Goal: Task Accomplishment & Management: Manage account settings

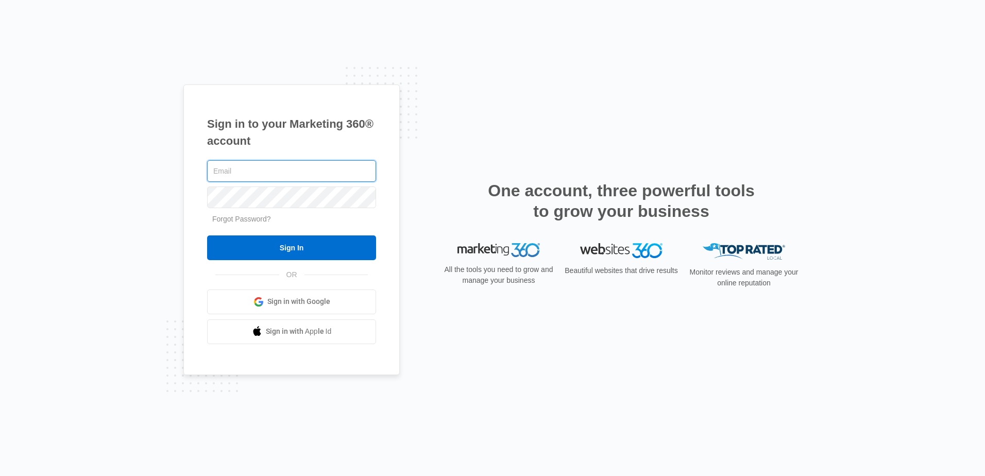
type input "[EMAIL_ADDRESS][DOMAIN_NAME]"
click at [190, 200] on div "Sign in to your Marketing 360® account paguardservices@gmail.com Forgot Passwor…" at bounding box center [291, 229] width 216 height 291
click at [77, 296] on div "Sign in to your Marketing 360® account paguardservices@gmail.com Forgot Passwor…" at bounding box center [492, 238] width 985 height 476
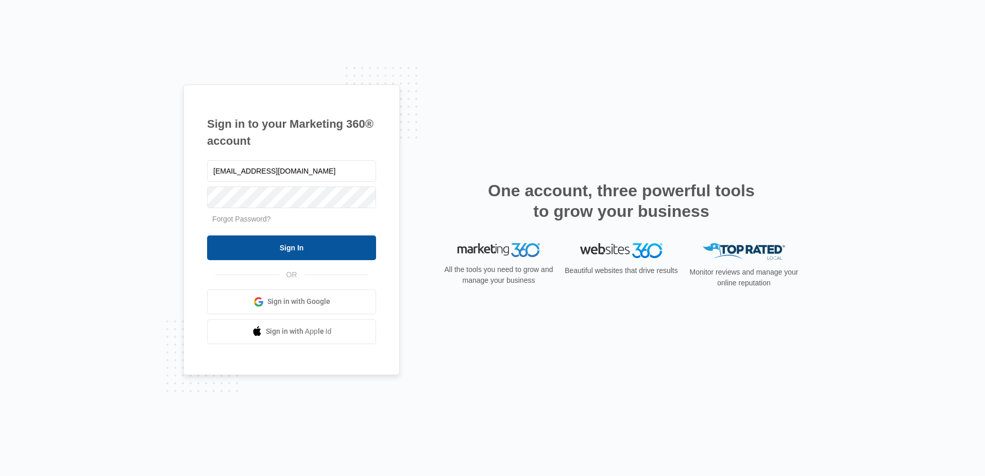
click at [276, 249] on input "Sign In" at bounding box center [291, 247] width 169 height 25
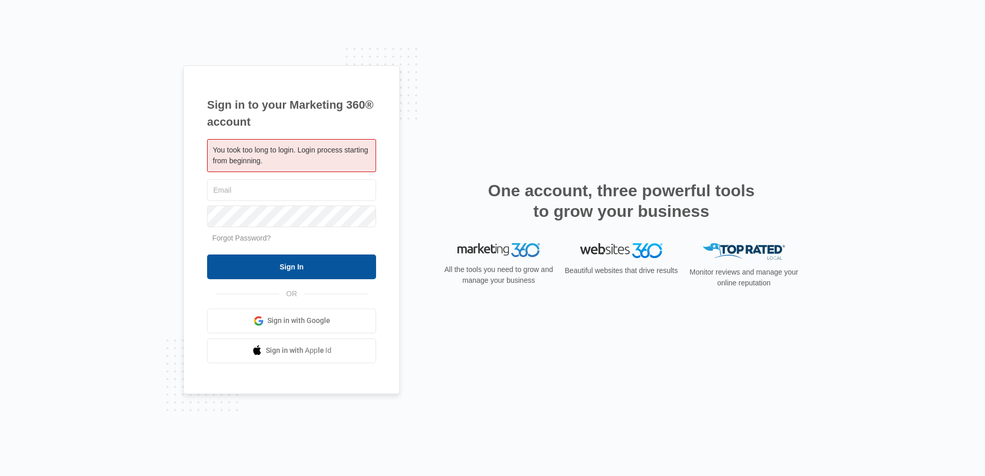
type input "[EMAIL_ADDRESS][DOMAIN_NAME]"
click at [298, 265] on input "Sign In" at bounding box center [291, 266] width 169 height 25
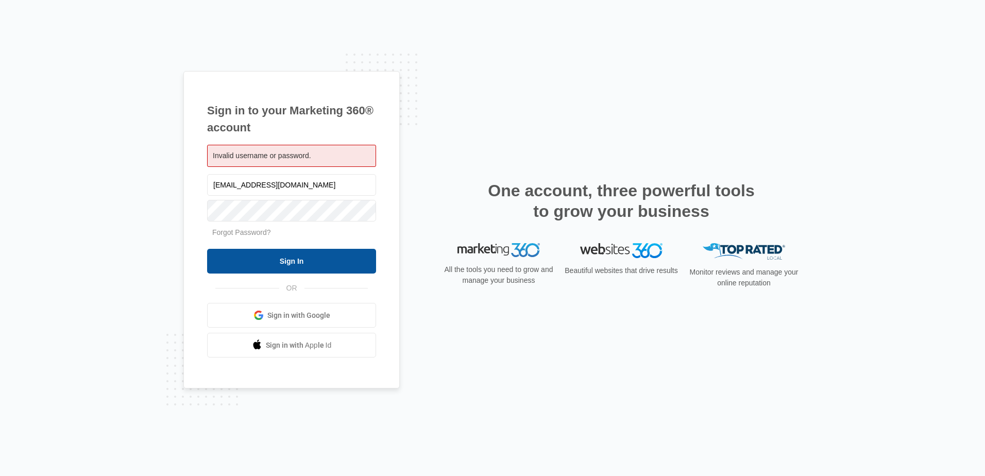
click at [295, 255] on input "Sign In" at bounding box center [291, 261] width 169 height 25
click at [315, 311] on span "Sign in with Google" at bounding box center [298, 315] width 63 height 11
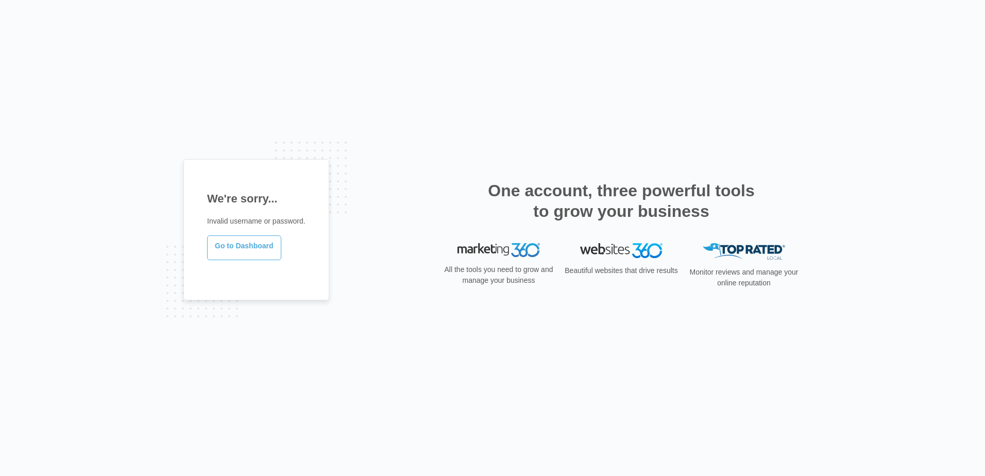
click at [244, 251] on link "Go to Dashboard" at bounding box center [244, 247] width 74 height 25
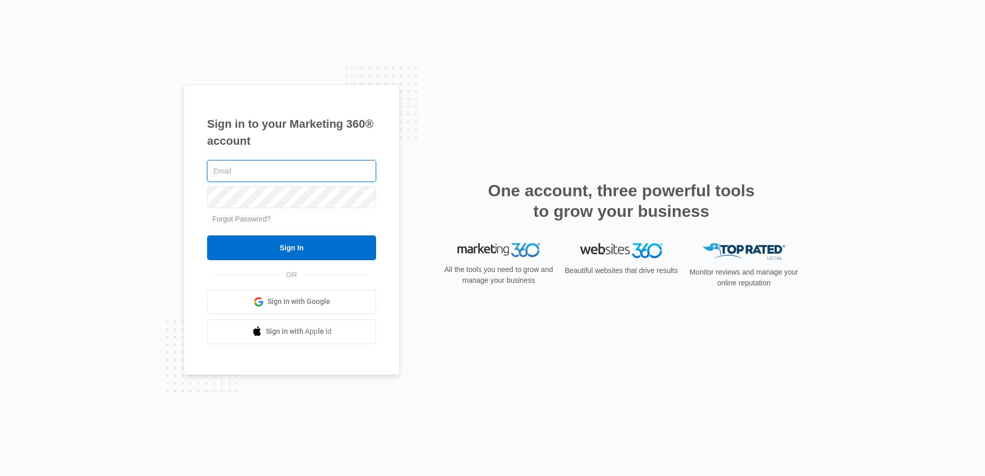
type input "[EMAIL_ADDRESS][DOMAIN_NAME]"
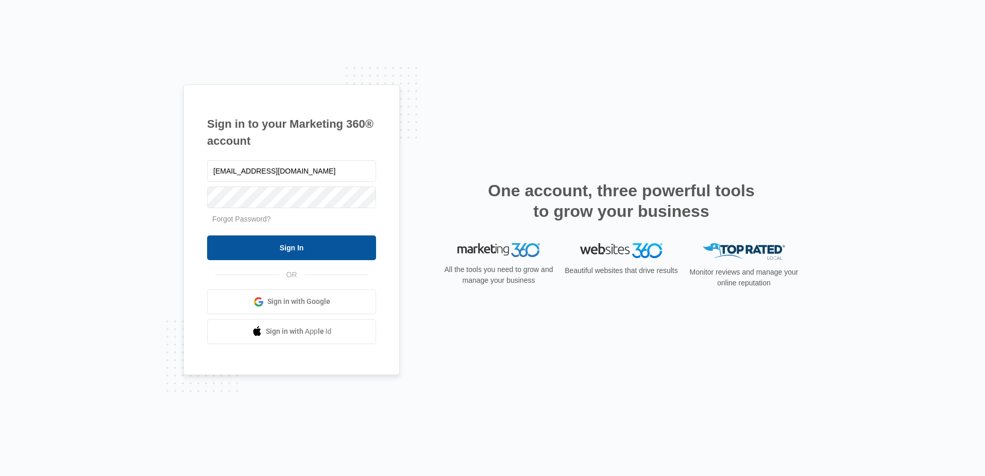
click at [210, 255] on input "Sign In" at bounding box center [291, 247] width 169 height 25
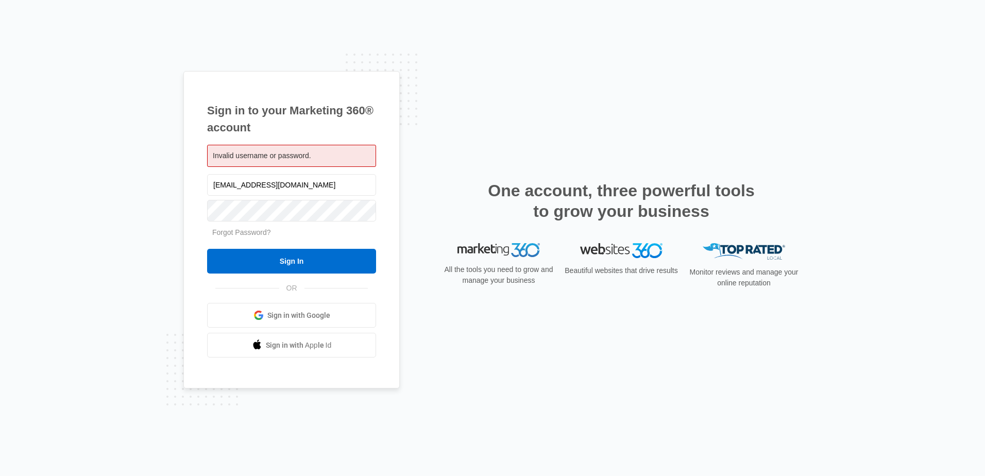
click at [327, 317] on span "Sign in with Google" at bounding box center [298, 315] width 63 height 11
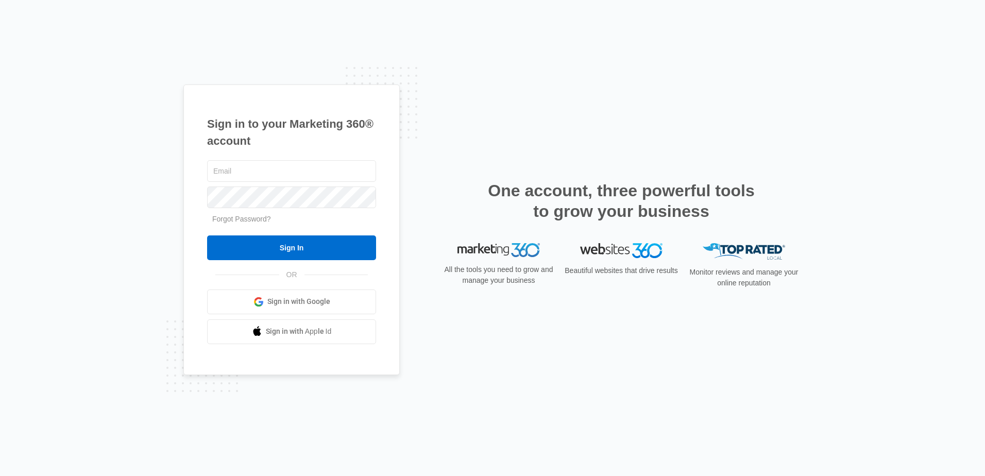
type input "[EMAIL_ADDRESS][DOMAIN_NAME]"
click at [132, 208] on div "Sign in to your Marketing 360® account paguardservices@gmail.com Forgot Passwor…" at bounding box center [492, 238] width 985 height 476
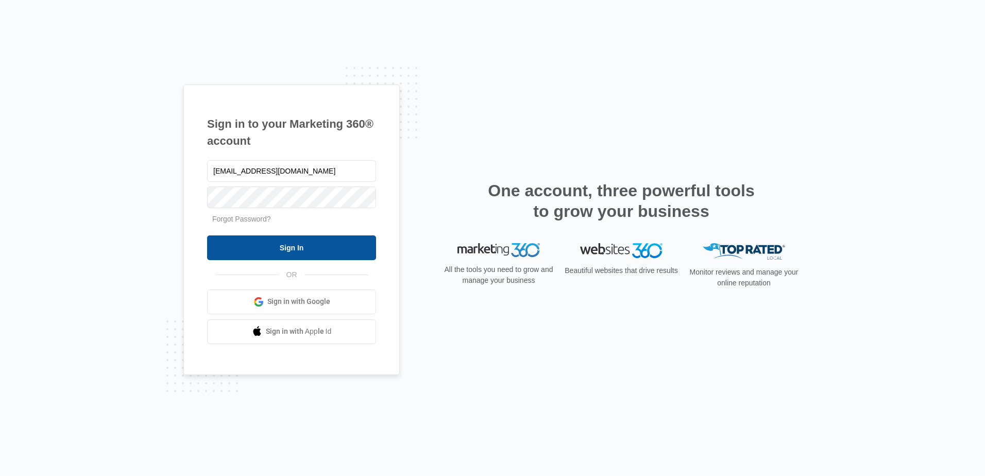
click at [213, 243] on input "Sign In" at bounding box center [291, 247] width 169 height 25
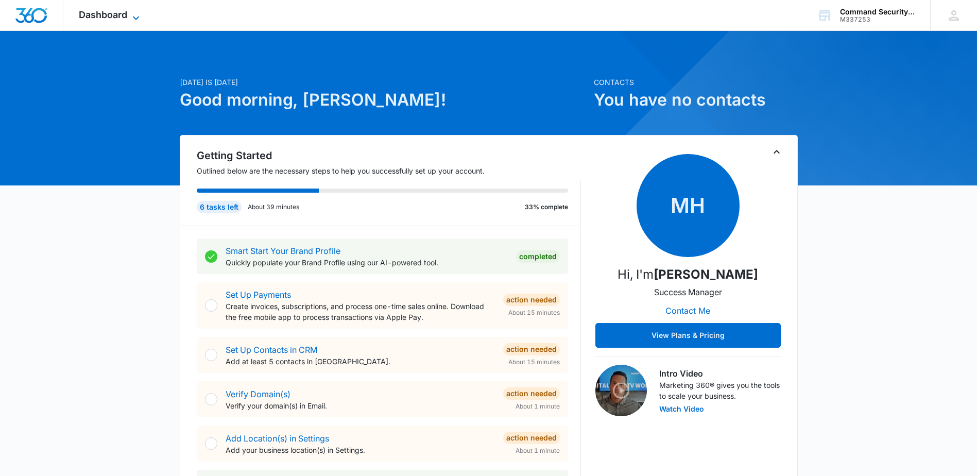
click at [138, 13] on icon at bounding box center [136, 18] width 12 height 12
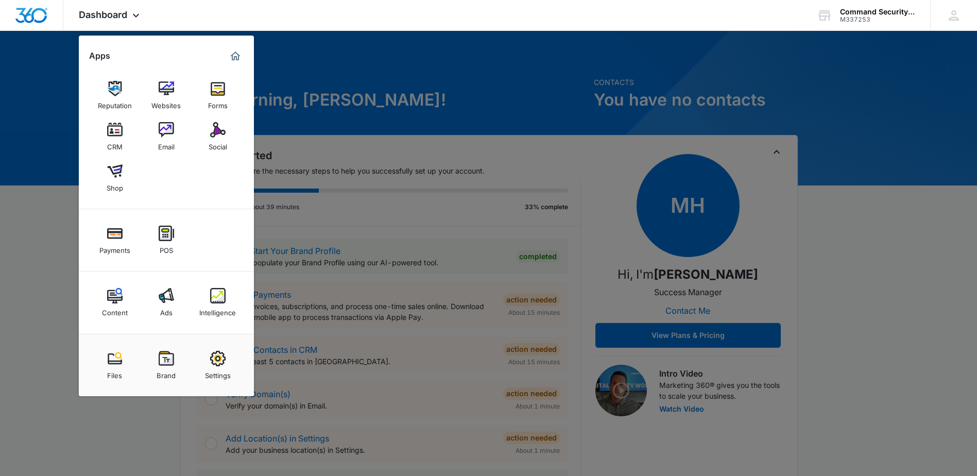
click at [55, 240] on div at bounding box center [488, 238] width 977 height 476
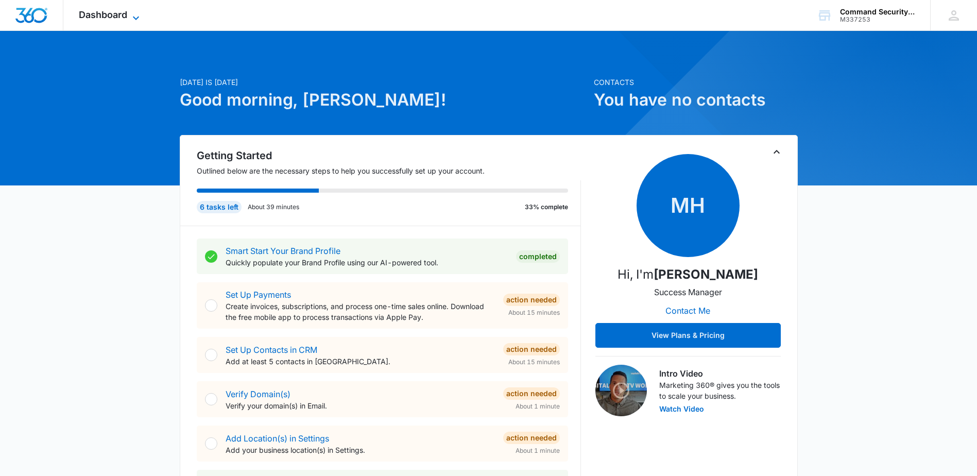
click at [130, 16] on icon at bounding box center [136, 18] width 12 height 12
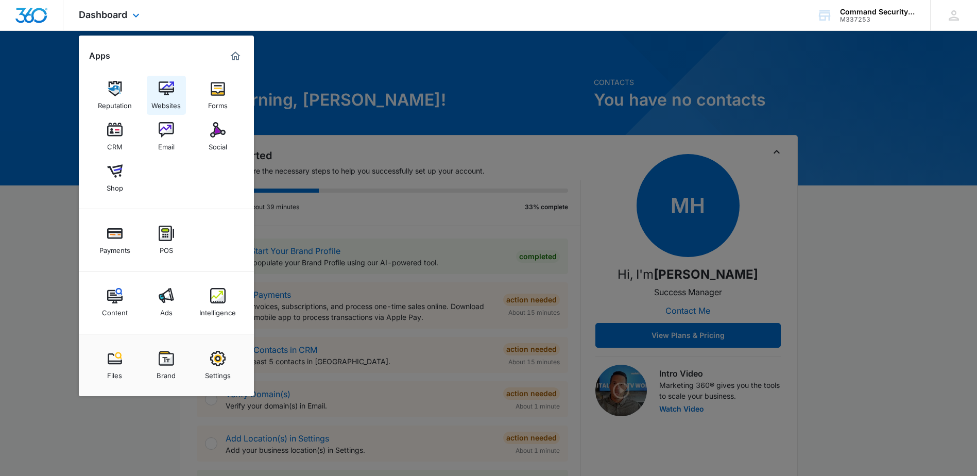
click at [173, 94] on img at bounding box center [166, 88] width 15 height 15
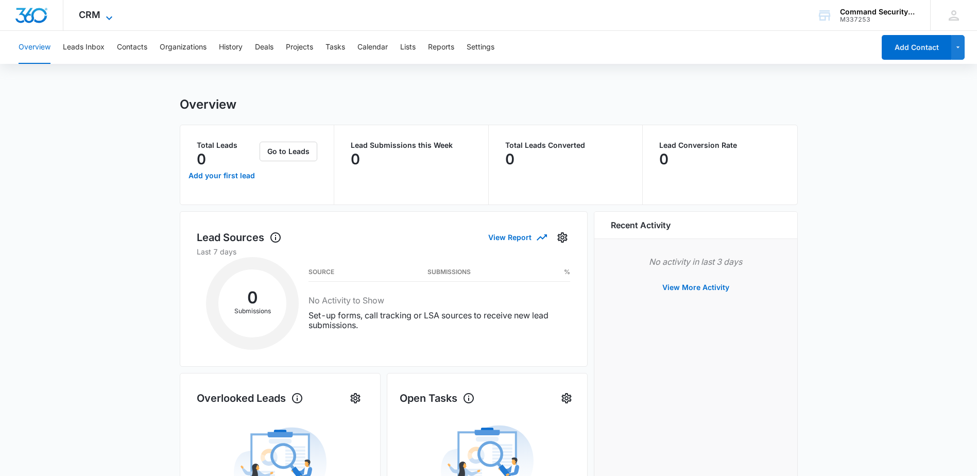
click at [109, 17] on icon at bounding box center [109, 18] width 12 height 12
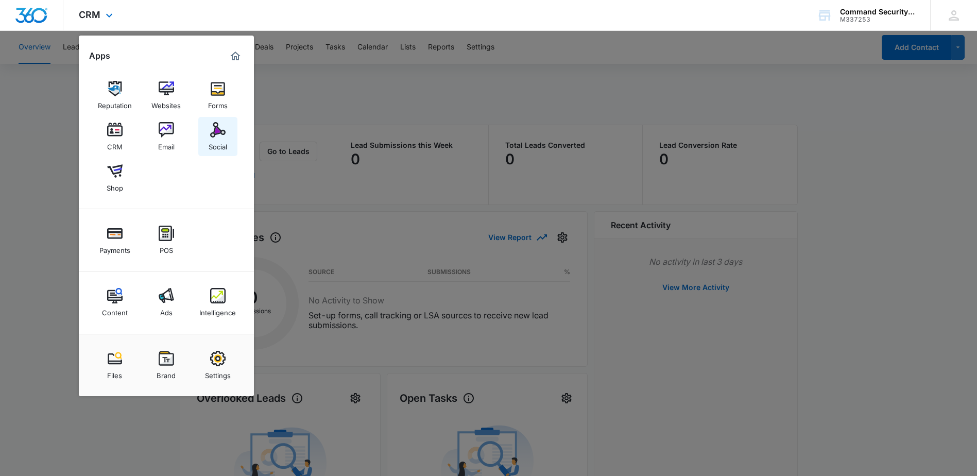
click at [219, 130] on img at bounding box center [217, 129] width 15 height 15
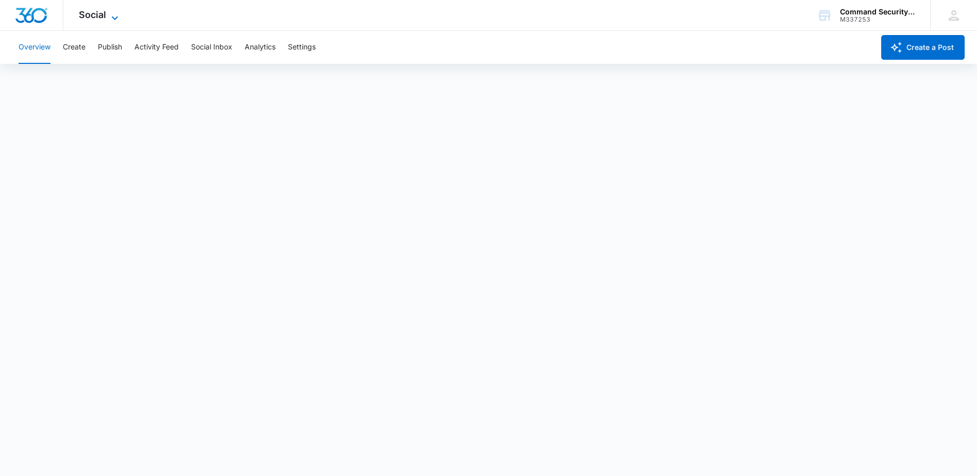
click at [111, 16] on icon at bounding box center [115, 18] width 12 height 12
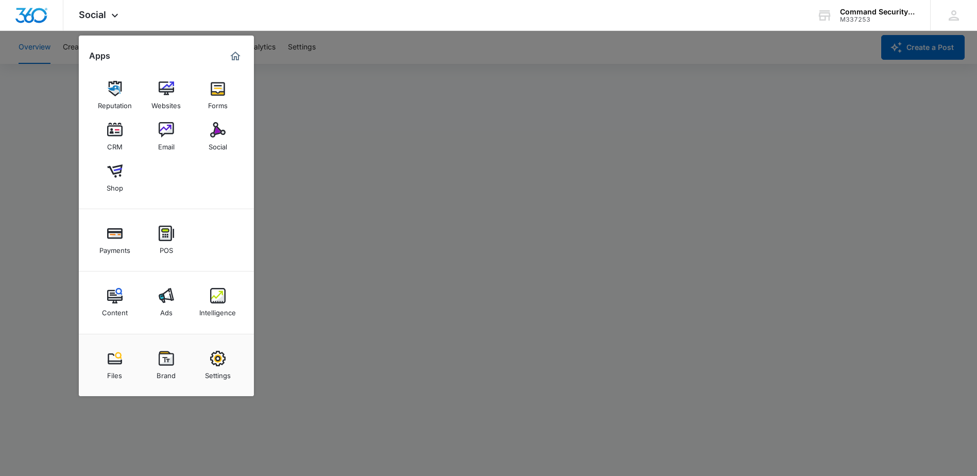
click at [24, 90] on div at bounding box center [488, 238] width 977 height 476
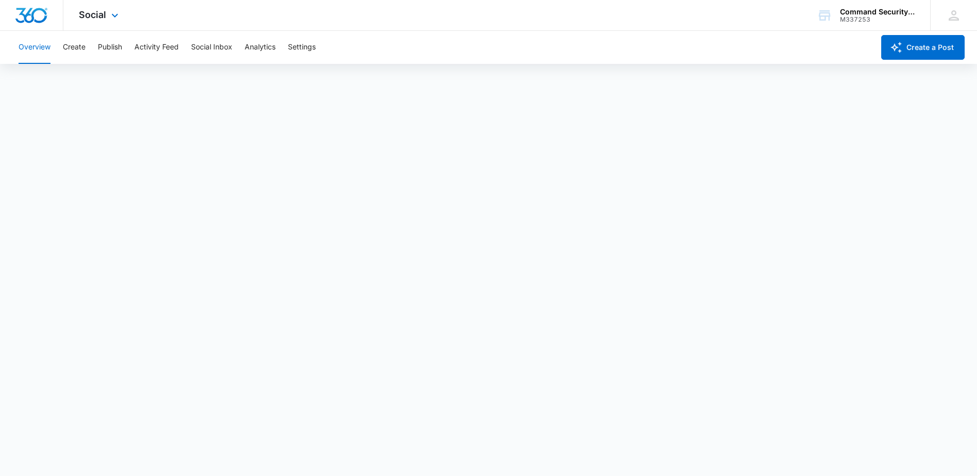
click at [37, 15] on img "Dashboard" at bounding box center [31, 15] width 33 height 15
